Goal: Task Accomplishment & Management: Use online tool/utility

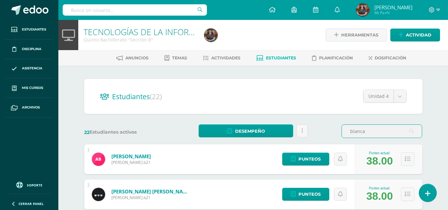
scroll to position [360, 0]
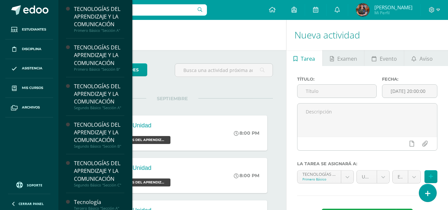
scroll to position [1, 0]
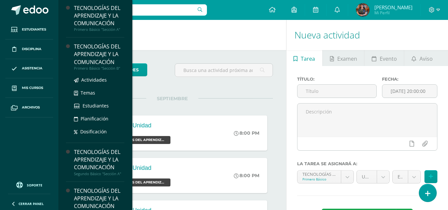
click at [84, 68] on div "Primero Básico "Sección B"" at bounding box center [99, 68] width 50 height 5
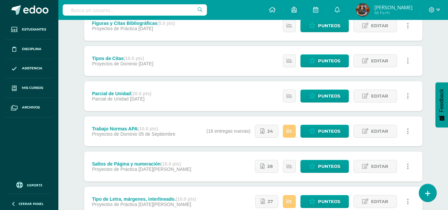
scroll to position [136, 0]
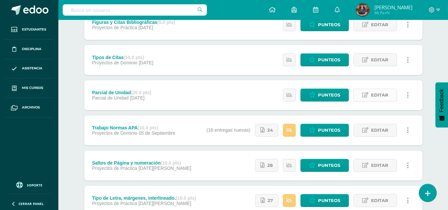
click at [371, 93] on link "Editar" at bounding box center [375, 95] width 43 height 13
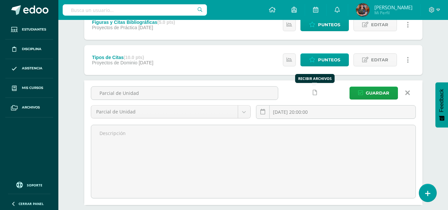
click at [313, 98] on link at bounding box center [315, 92] width 13 height 13
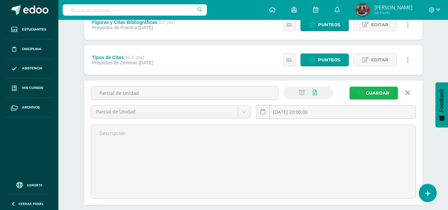
click at [367, 92] on span "Guardar" at bounding box center [378, 93] width 24 height 12
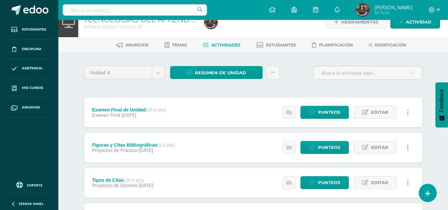
scroll to position [12, 0]
